Goal: Task Accomplishment & Management: Manage account settings

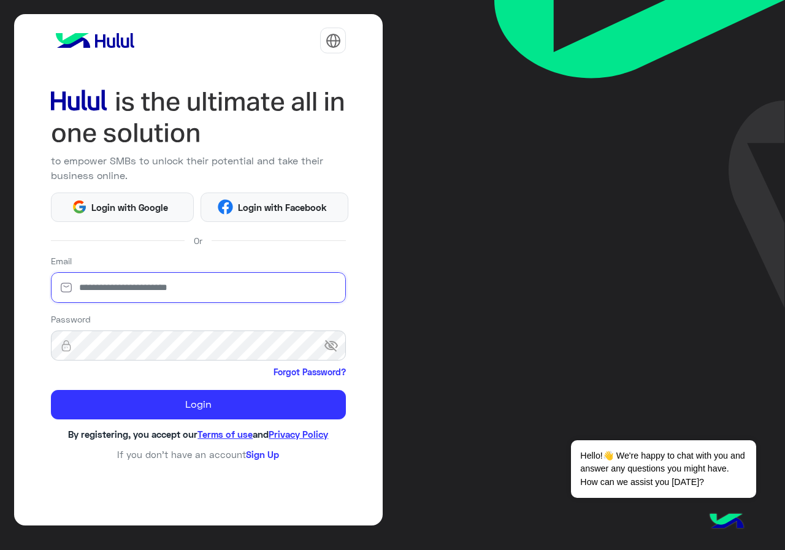
click at [137, 300] on input "email" at bounding box center [199, 287] width 296 height 31
click at [137, 301] on input "email" at bounding box center [199, 287] width 296 height 31
click at [140, 296] on input "email" at bounding box center [199, 287] width 296 height 31
type input "**********"
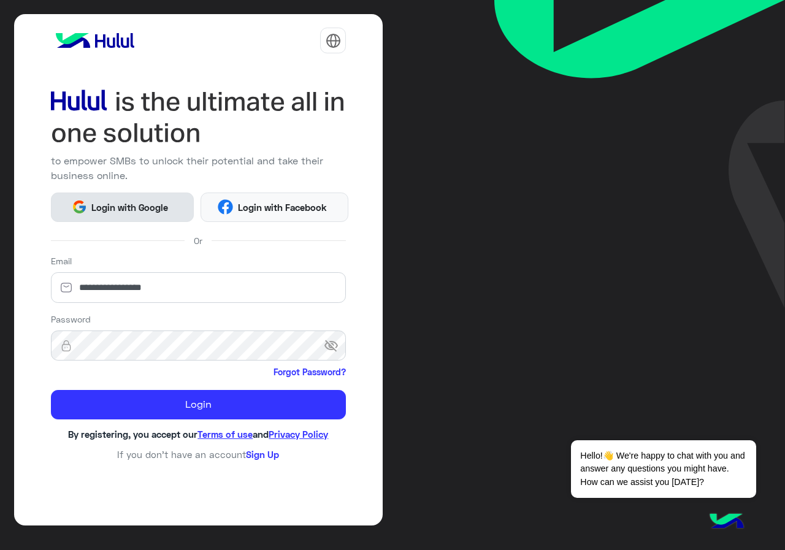
click at [157, 203] on span "Login with Google" at bounding box center [130, 208] width 86 height 14
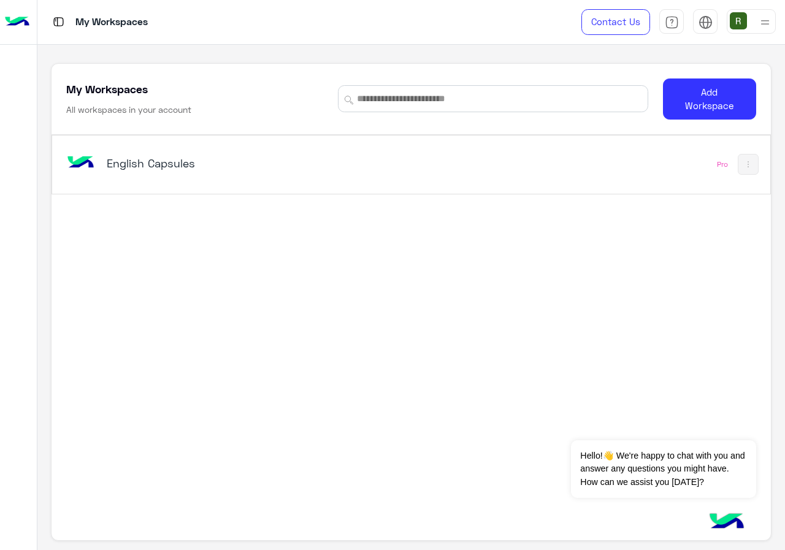
click at [190, 177] on div "English Capsules" at bounding box center [272, 165] width 417 height 36
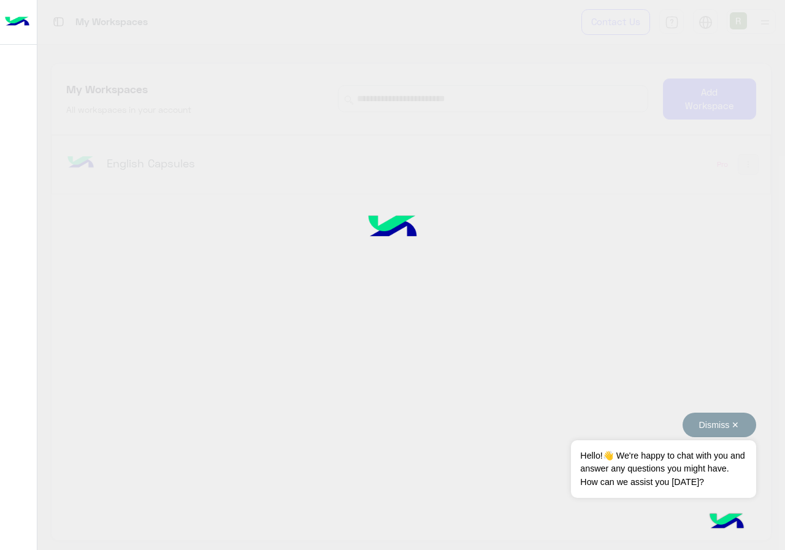
click at [739, 420] on button "Dismiss ✕" at bounding box center [720, 425] width 74 height 25
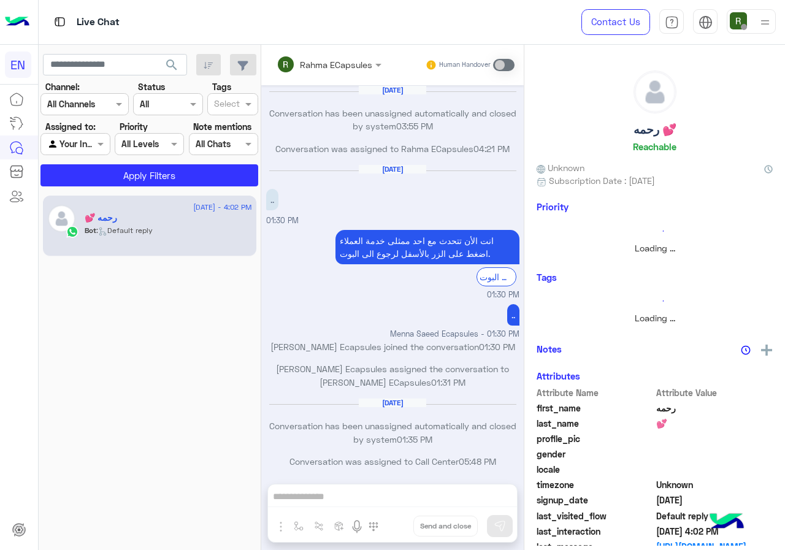
scroll to position [586, 0]
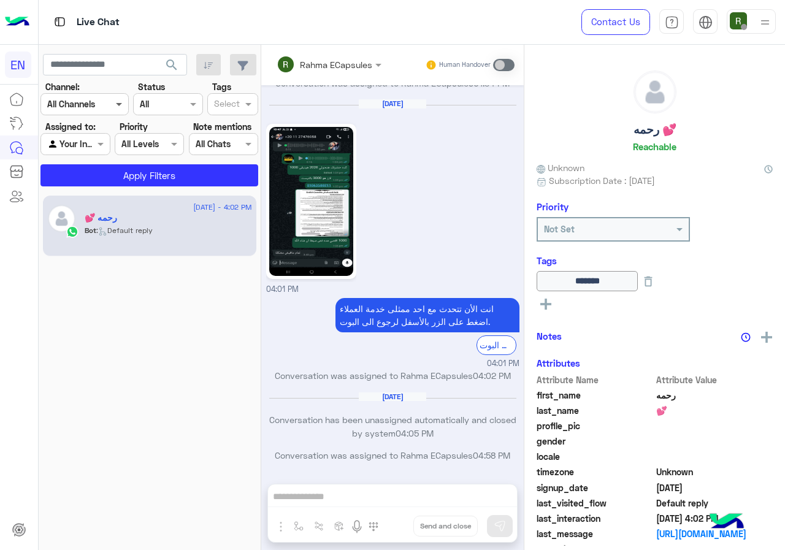
click at [113, 98] on span at bounding box center [120, 104] width 15 height 13
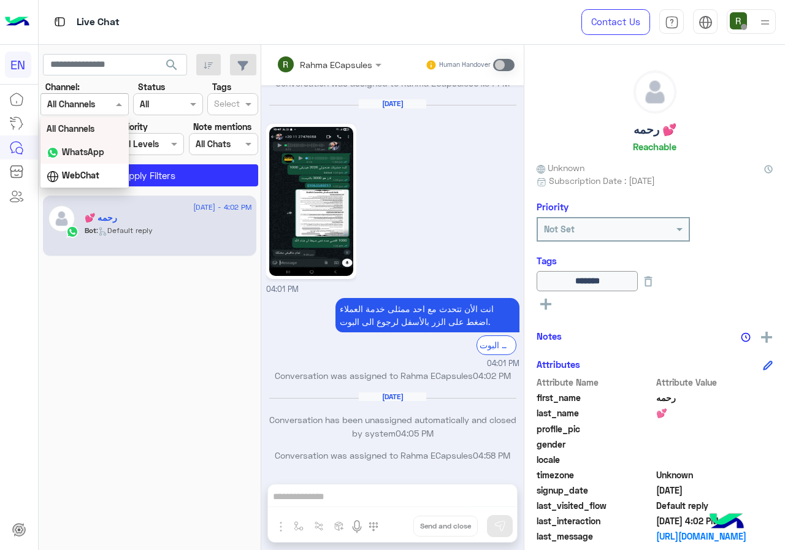
click at [117, 158] on div "WhatsApp" at bounding box center [84, 152] width 88 height 24
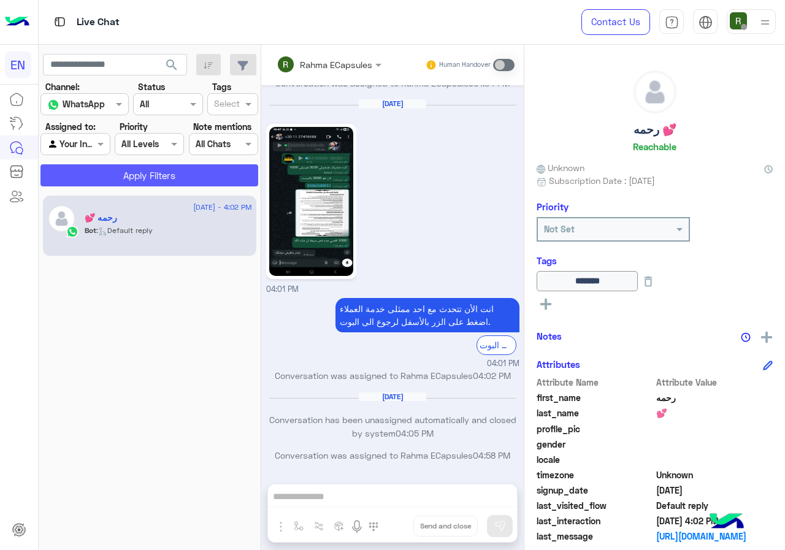
click at [129, 181] on button "Apply Filters" at bounding box center [149, 175] width 218 height 22
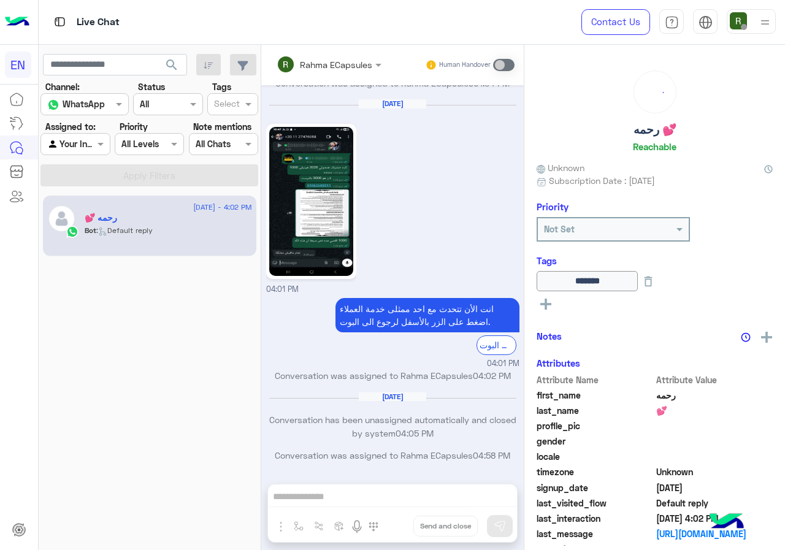
click at [82, 140] on div at bounding box center [75, 144] width 68 height 14
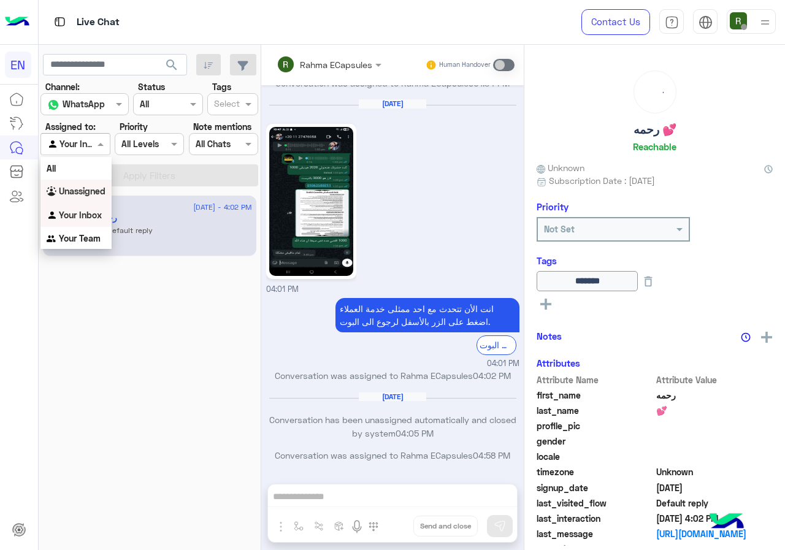
click at [97, 194] on b "Unassigned" at bounding box center [82, 191] width 47 height 10
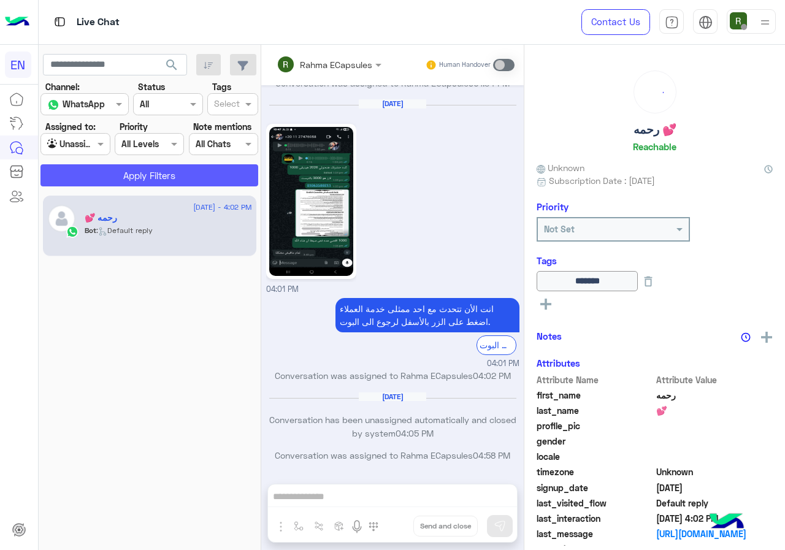
click at [102, 180] on button "Apply Filters" at bounding box center [149, 175] width 218 height 22
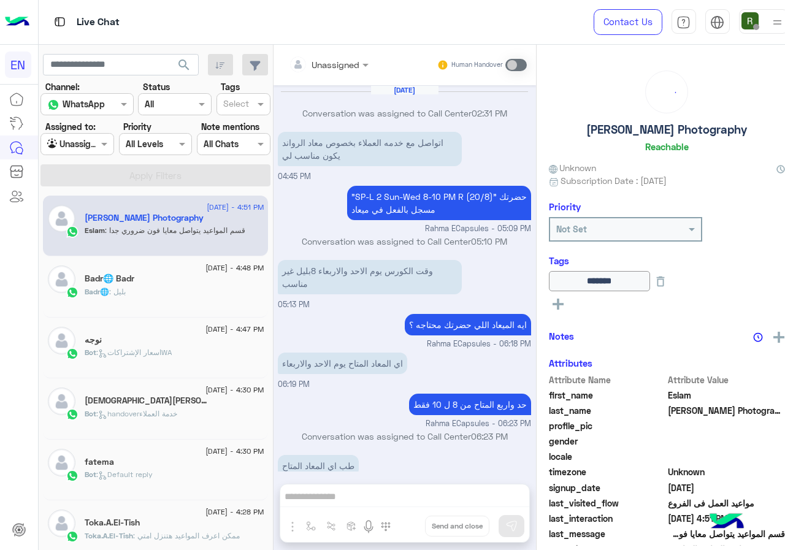
scroll to position [507, 0]
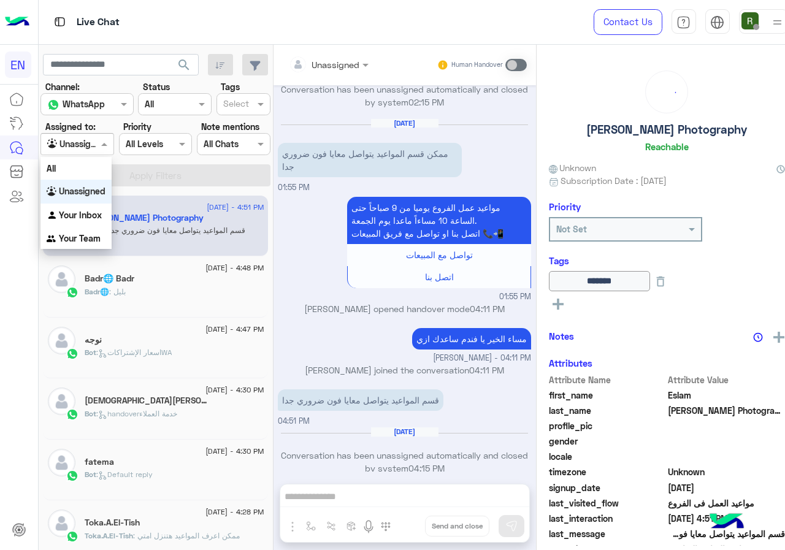
click at [88, 141] on div at bounding box center [77, 144] width 72 height 14
click at [94, 237] on b "Your Team" at bounding box center [80, 238] width 42 height 10
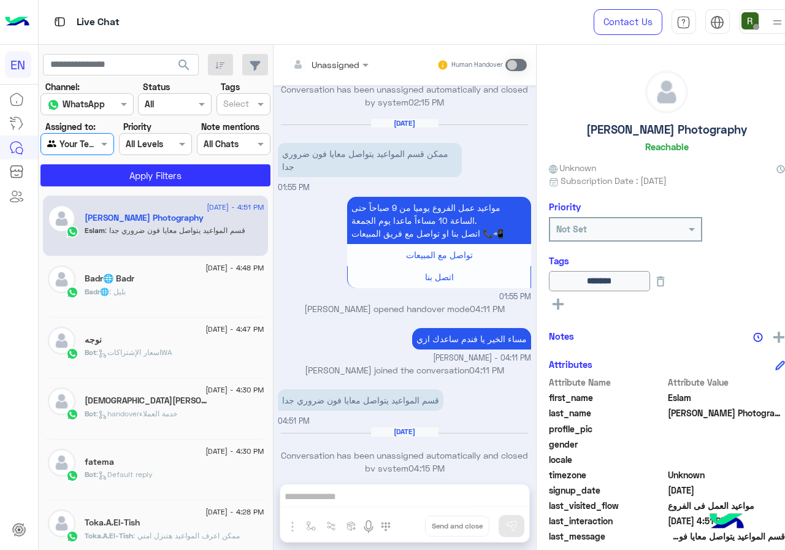
click at [98, 191] on div "[DATE] - 4:51 PM [PERSON_NAME] Photography Eslam : قسم المواعيد يتواصل معايا فو…" at bounding box center [156, 373] width 234 height 364
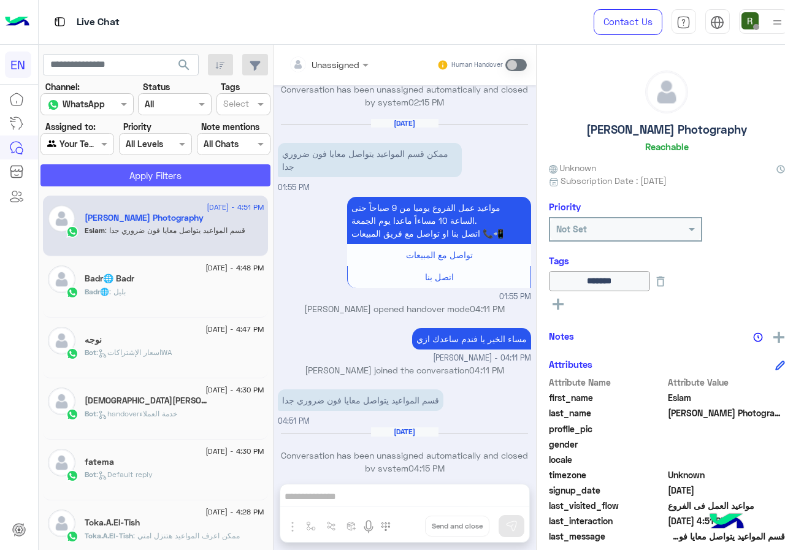
click at [103, 170] on button "Apply Filters" at bounding box center [155, 175] width 230 height 22
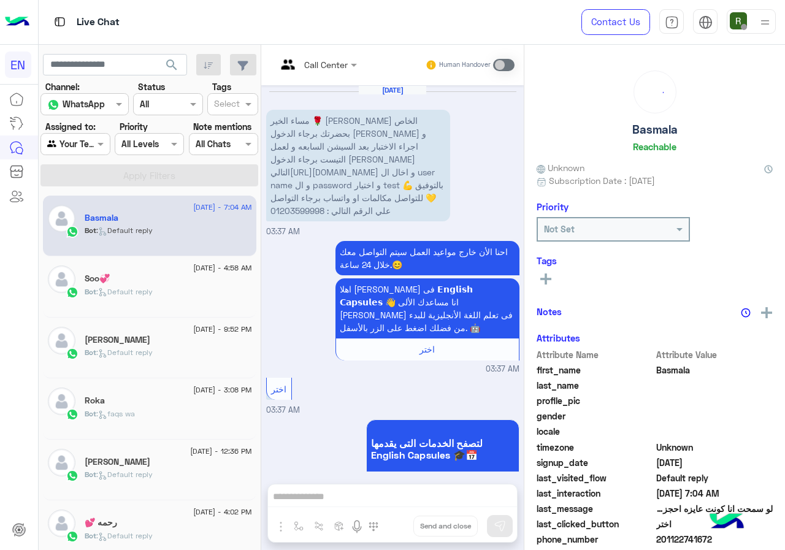
scroll to position [787, 0]
